Goal: Navigation & Orientation: Find specific page/section

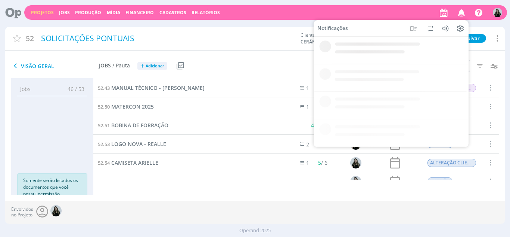
scroll to position [11, 0]
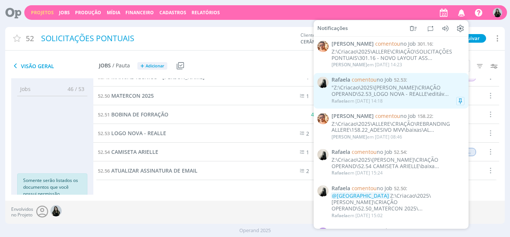
click at [402, 98] on div "[PERSON_NAME] em [DATE] 14:18" at bounding box center [398, 100] width 133 height 7
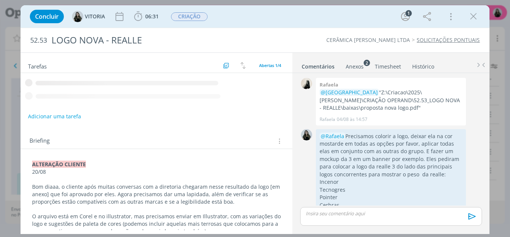
scroll to position [175, 0]
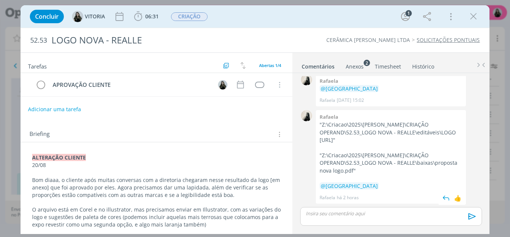
drag, startPoint x: 344, startPoint y: 141, endPoint x: 322, endPoint y: 124, distance: 27.9
click at [322, 124] on p ""Z:\Criacao\2025\[PERSON_NAME]\CRIAÇÃO OPERAND\52.53_LOGO NOVA - REALLE\editáve…" at bounding box center [391, 132] width 143 height 23
copy p "Z:\Criacao\2025\[PERSON_NAME]\CRIAÇÃO OPERAND\52.53_LOGO NOVA - REALLE\editávei…"
click at [474, 20] on icon "dialog" at bounding box center [473, 16] width 11 height 11
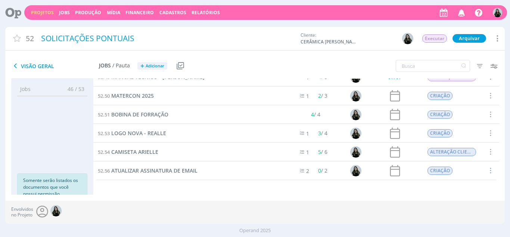
click at [463, 10] on icon "button" at bounding box center [461, 12] width 13 height 13
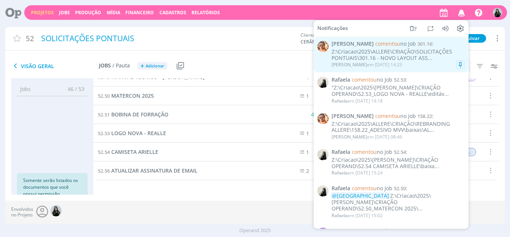
click at [374, 55] on div "Z:\Criacao\2025\ALLERE\CRIAÇÃO\SOLICITAÇÕES PONTUAIS\301.16 - NOVO LAYOUT ASS..." at bounding box center [398, 55] width 133 height 13
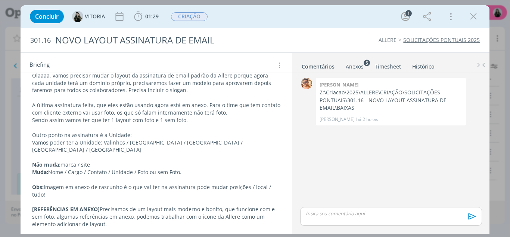
scroll to position [138, 0]
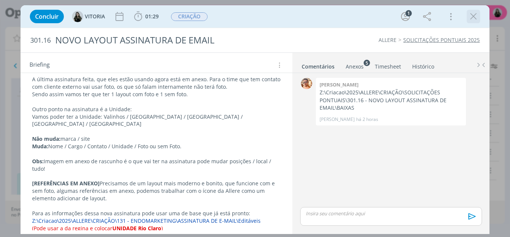
click at [473, 13] on icon "dialog" at bounding box center [473, 16] width 11 height 11
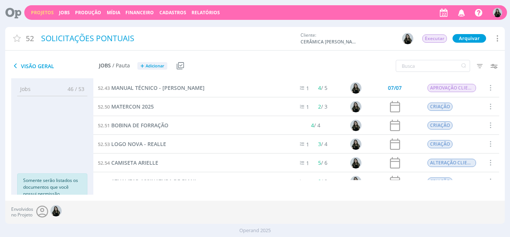
scroll to position [11, 0]
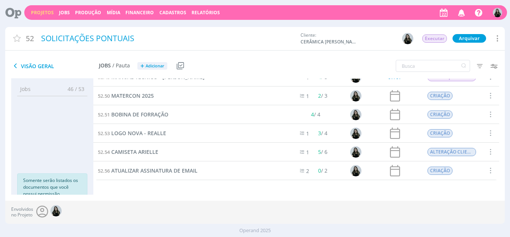
click at [465, 12] on icon "button" at bounding box center [461, 12] width 13 height 13
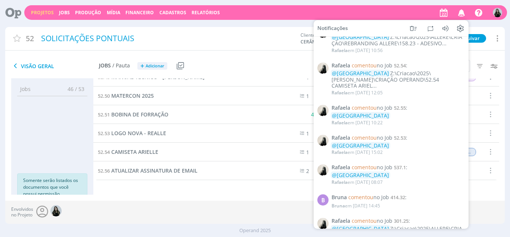
scroll to position [0, 0]
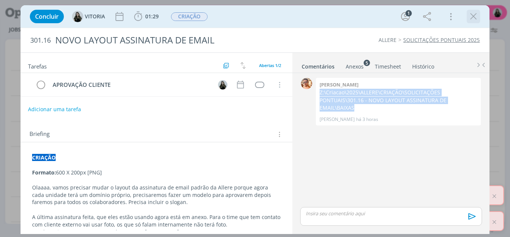
click at [472, 12] on icon "dialog" at bounding box center [473, 16] width 11 height 11
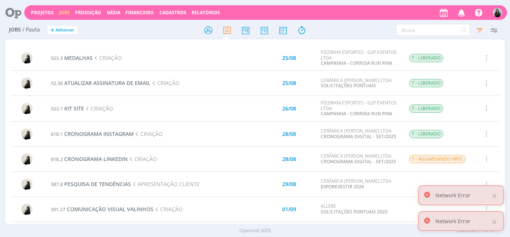
click at [464, 9] on icon "button" at bounding box center [461, 12] width 13 height 13
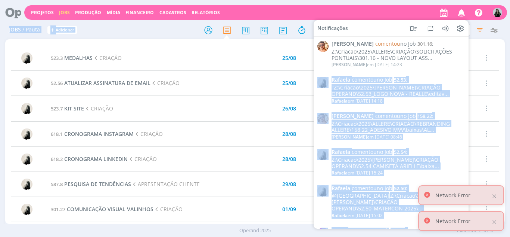
drag, startPoint x: 510, startPoint y: 108, endPoint x: 468, endPoint y: 65, distance: 59.7
click at [468, 65] on div "Projetos Jobs Produção Mídia Financeiro Cadastros Relatórios Notificações Victo…" at bounding box center [255, 118] width 510 height 237
